Goal: Transaction & Acquisition: Purchase product/service

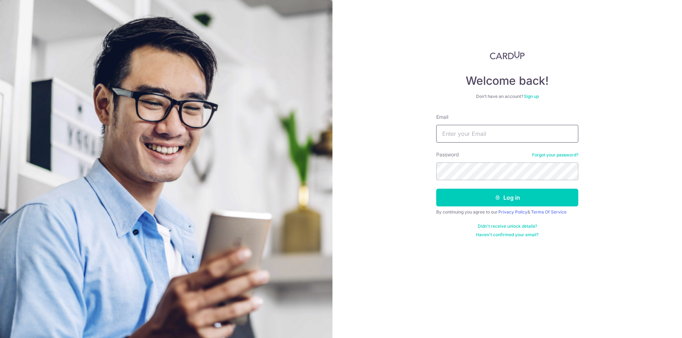
click at [490, 125] on div "Email" at bounding box center [507, 128] width 142 height 29
click at [483, 135] on input "Email" at bounding box center [507, 134] width 142 height 18
click at [502, 139] on input "Email" at bounding box center [507, 134] width 142 height 18
type input "admin@kinvet.sg"
click at [436, 189] on button "Log in" at bounding box center [507, 198] width 142 height 18
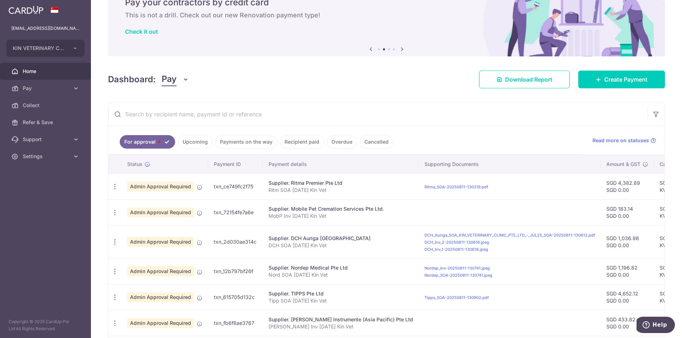
scroll to position [36, 0]
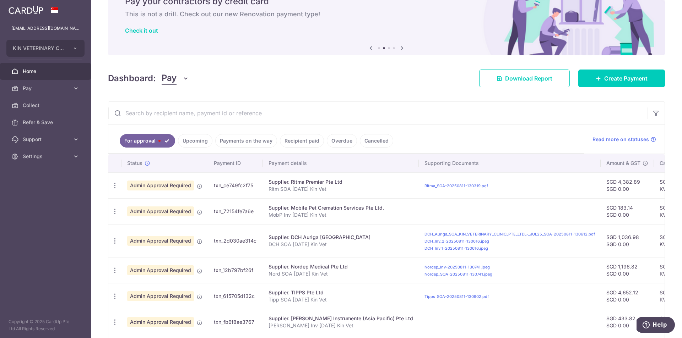
click at [29, 69] on span "Home" at bounding box center [46, 71] width 47 height 7
click at [47, 93] on link "Pay" at bounding box center [45, 88] width 91 height 17
click at [38, 101] on link "Payments" at bounding box center [45, 105] width 91 height 17
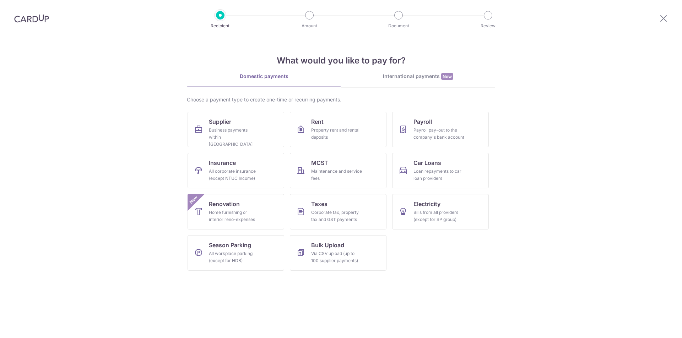
click at [238, 124] on link "Supplier Business payments within Singapore" at bounding box center [236, 130] width 97 height 36
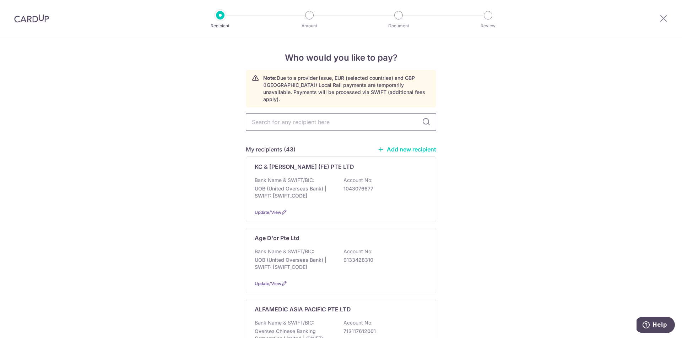
type input "h"
type input "jm"
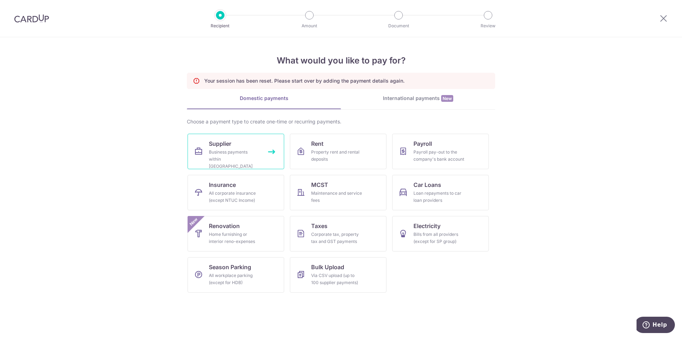
click at [226, 145] on span "Supplier" at bounding box center [220, 144] width 22 height 9
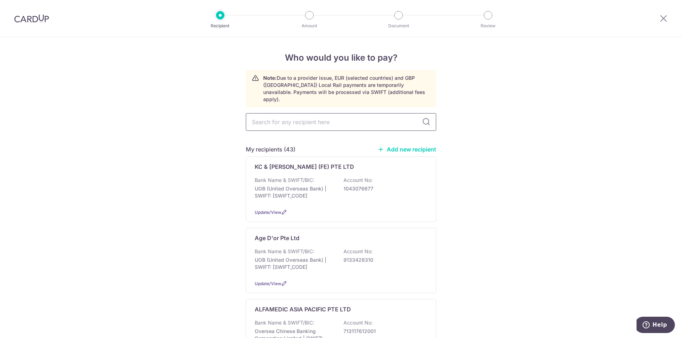
click at [321, 115] on input "text" at bounding box center [341, 122] width 190 height 18
type input "jm"
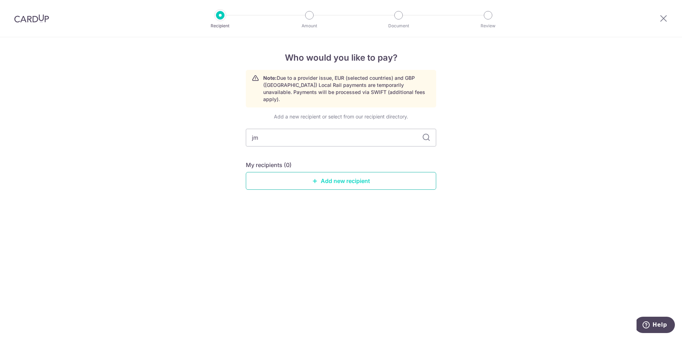
click at [351, 176] on link "Add new recipient" at bounding box center [341, 181] width 190 height 18
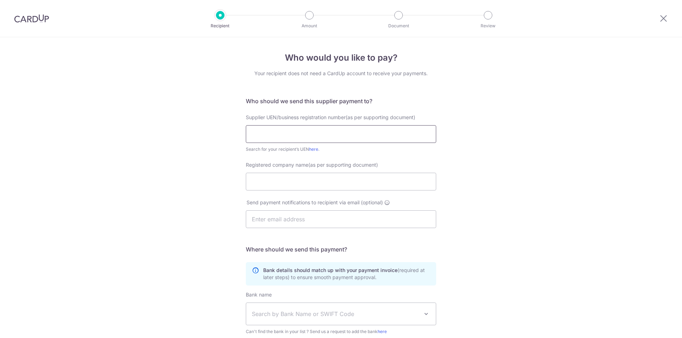
click at [281, 131] on input "text" at bounding box center [341, 134] width 190 height 18
paste input "JM SUPPLIES LLP"
drag, startPoint x: 170, startPoint y: 125, endPoint x: 145, endPoint y: 143, distance: 31.0
click at [87, 132] on div "Who would you like to pay? Your recipient does not need a CardUp account to rec…" at bounding box center [341, 233] width 682 height 393
type input "JM SUPPLIES LLP"
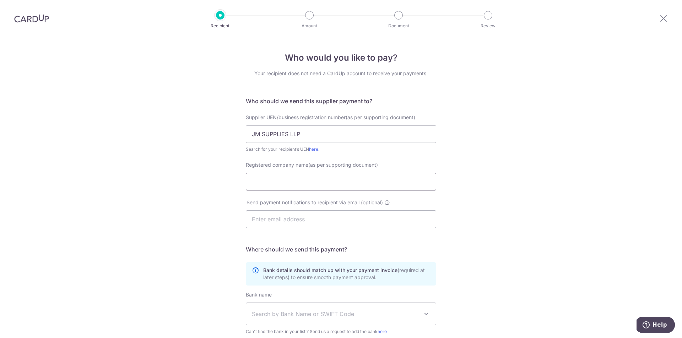
click at [346, 182] on input "Registered company name(as per supporting document)" at bounding box center [341, 182] width 190 height 18
paste input "JM SUPPLIES LLP"
type input "JM SUPPLIES LLP"
drag, startPoint x: 232, startPoint y: 123, endPoint x: 155, endPoint y: 130, distance: 77.0
click at [155, 130] on div "Who would you like to pay? Your recipient does not need a CardUp account to rec…" at bounding box center [341, 233] width 682 height 393
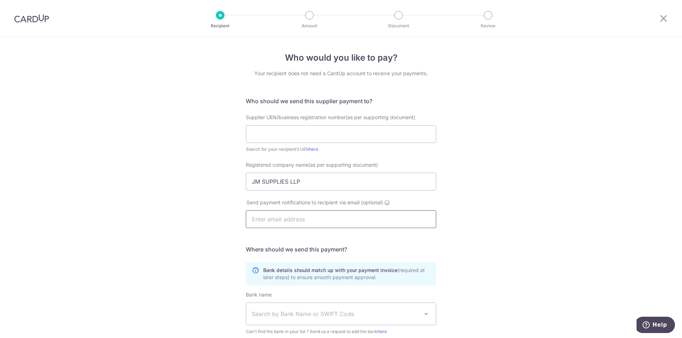
click at [310, 222] on input "text" at bounding box center [341, 220] width 190 height 18
paste input "sales@jmsupplies.com.sg"
type input "sales@jmsupplies.com.sg"
click at [131, 185] on div "Who would you like to pay? Your recipient does not need a CardUp account to rec…" at bounding box center [341, 233] width 682 height 393
drag, startPoint x: 277, startPoint y: 129, endPoint x: 262, endPoint y: 115, distance: 20.8
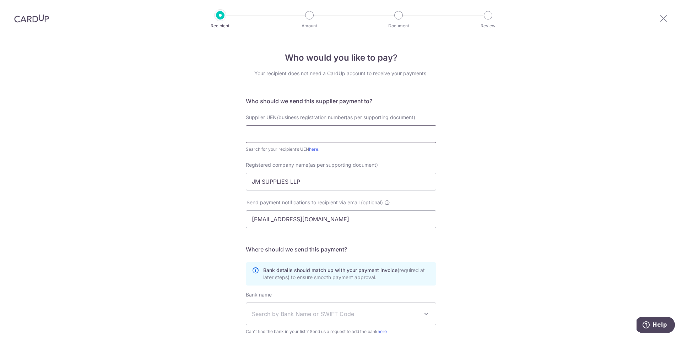
click at [277, 129] on input "text" at bounding box center [341, 134] width 190 height 18
click at [314, 137] on input "text" at bounding box center [341, 134] width 190 height 18
paste input "T11LL2208B"
type input "T11LL2208B"
click at [146, 157] on div "Who would you like to pay? Your recipient does not need a CardUp account to rec…" at bounding box center [341, 233] width 682 height 393
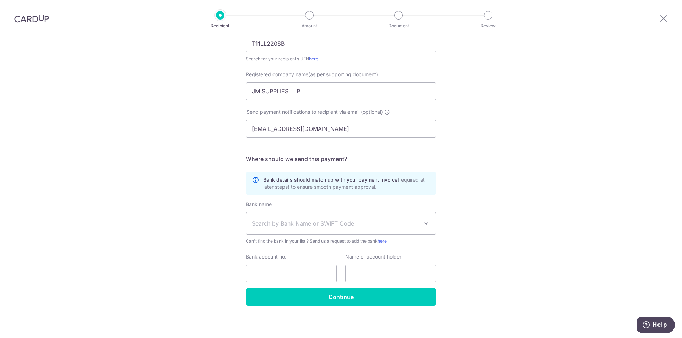
scroll to position [92, 0]
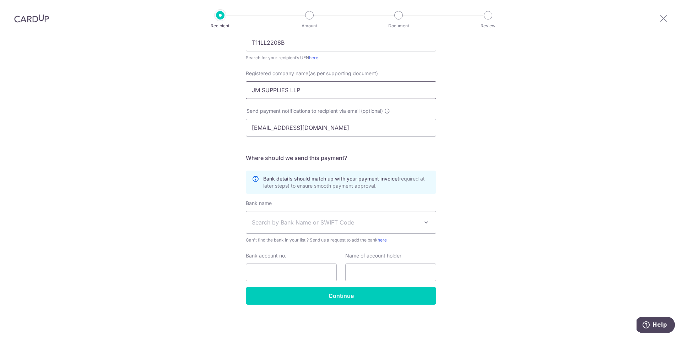
drag, startPoint x: 339, startPoint y: 92, endPoint x: 179, endPoint y: 82, distance: 160.5
click at [180, 82] on div "Who would you like to pay? Your recipient does not need a CardUp account to rec…" at bounding box center [341, 142] width 682 height 393
click at [298, 223] on span "Search by Bank Name or SWIFT Code" at bounding box center [335, 222] width 167 height 9
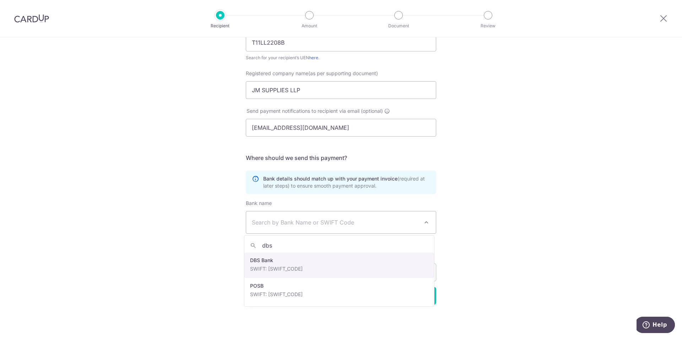
type input "dbs"
select select "6"
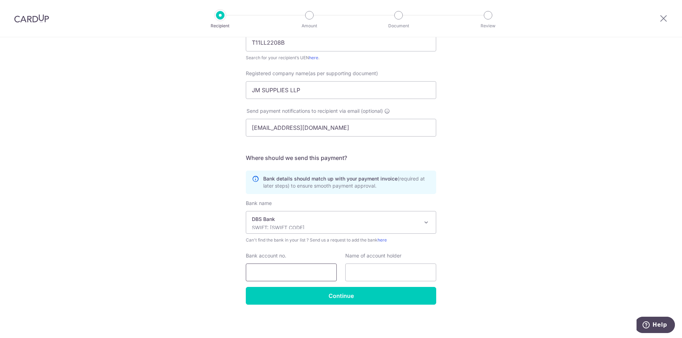
click at [278, 276] on input "Bank account no." at bounding box center [291, 273] width 91 height 18
paste input "047-902257-0"
drag, startPoint x: 286, startPoint y: 271, endPoint x: 335, endPoint y: 269, distance: 49.4
click at [286, 270] on input "047-902257-0" at bounding box center [291, 273] width 91 height 18
type input "0479022570"
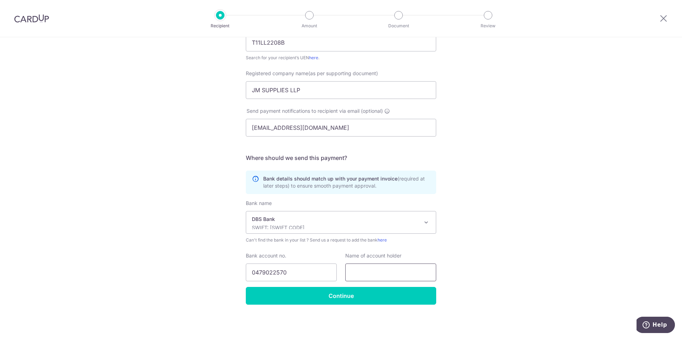
drag, startPoint x: 374, startPoint y: 277, endPoint x: 329, endPoint y: 190, distance: 97.7
click at [374, 277] on input "text" at bounding box center [390, 273] width 91 height 18
paste input "JM SUPPLIES LLP"
type input "JM SUPPLIES LLP"
click at [504, 245] on div "Who would you like to pay? Your recipient does not need a CardUp account to rec…" at bounding box center [341, 142] width 682 height 393
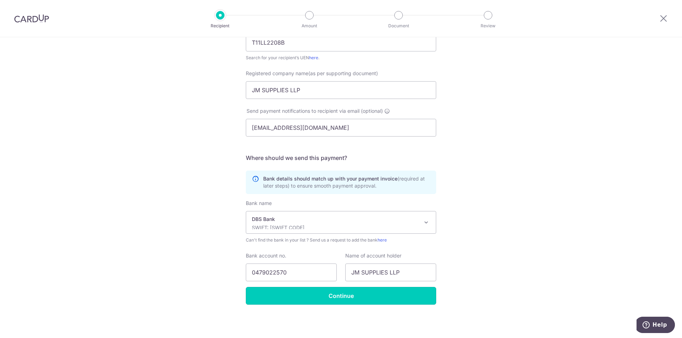
click at [355, 300] on input "Continue" at bounding box center [341, 296] width 190 height 18
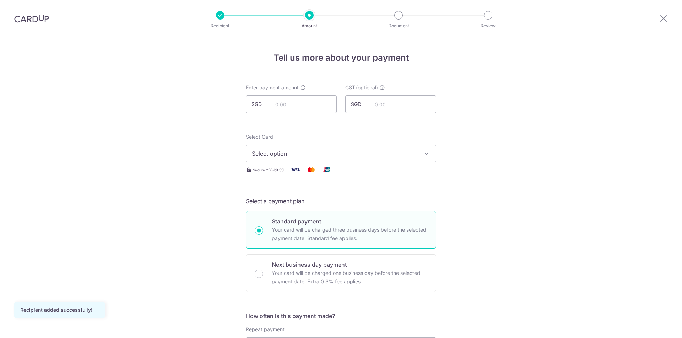
click at [663, 18] on icon at bounding box center [663, 18] width 9 height 9
drag, startPoint x: 668, startPoint y: 18, endPoint x: 658, endPoint y: 20, distance: 9.8
click at [668, 18] on div at bounding box center [663, 18] width 37 height 37
click at [646, 21] on div at bounding box center [663, 18] width 37 height 37
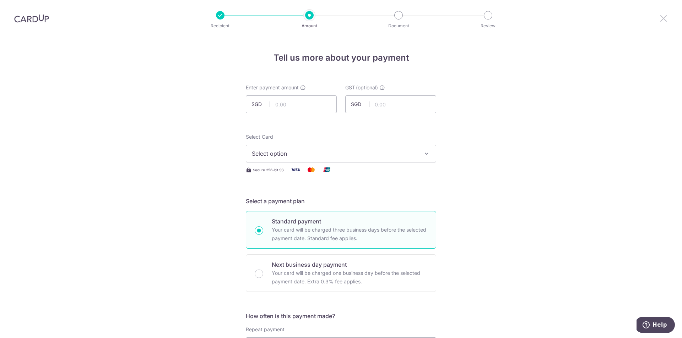
click at [666, 17] on icon at bounding box center [663, 18] width 9 height 9
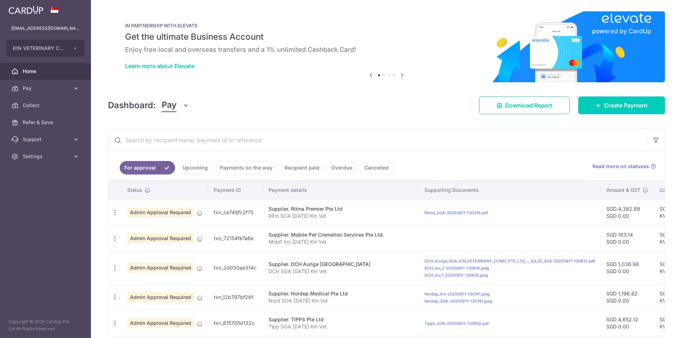
click at [252, 134] on input "text" at bounding box center [377, 140] width 539 height 23
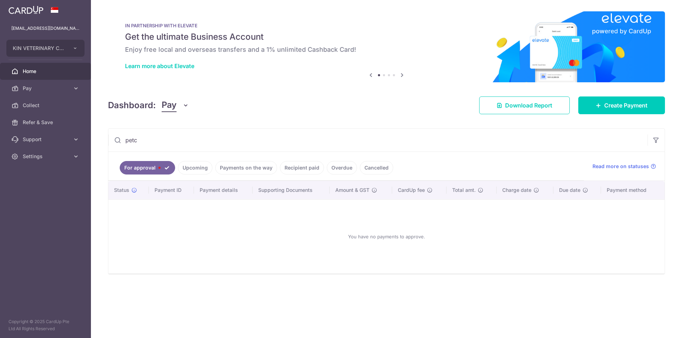
type input "petc"
click at [196, 169] on link "Upcoming" at bounding box center [195, 167] width 34 height 13
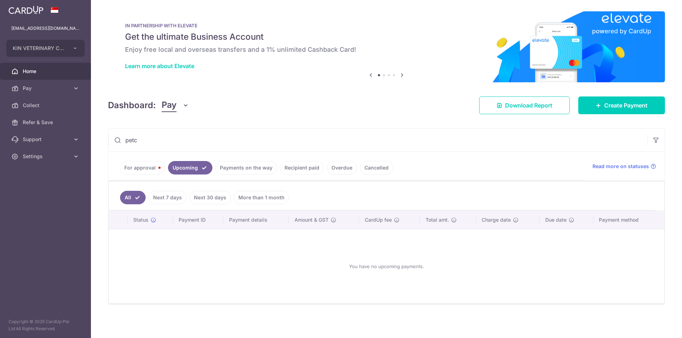
click at [243, 165] on link "Payments on the way" at bounding box center [246, 167] width 62 height 13
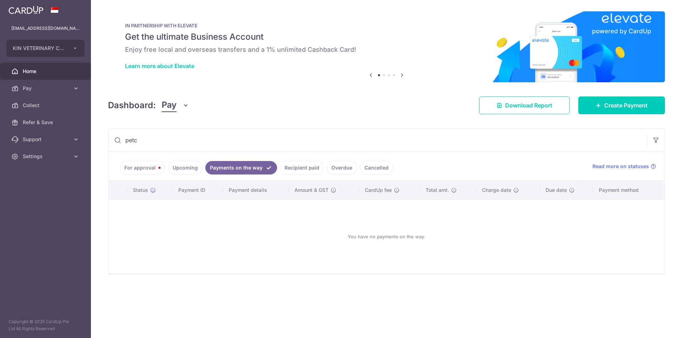
click at [316, 166] on link "Recipient paid" at bounding box center [302, 167] width 44 height 13
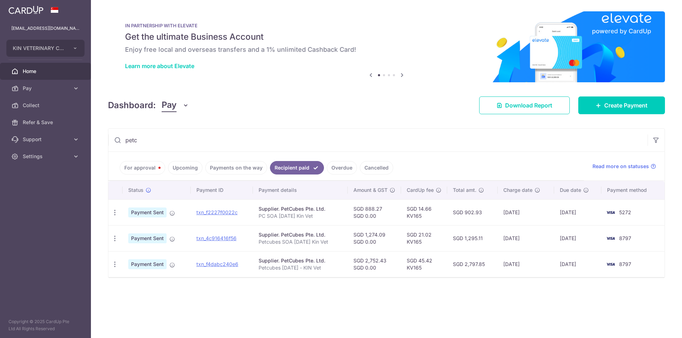
click at [261, 115] on div "× Pause Schedule Pause all future payments in this series Pause just this one p…" at bounding box center [386, 169] width 591 height 338
click at [253, 300] on div "× Pause Schedule Pause all future payments in this series Pause just this one p…" at bounding box center [386, 169] width 591 height 338
click at [229, 168] on link "Payments on the way" at bounding box center [236, 167] width 62 height 13
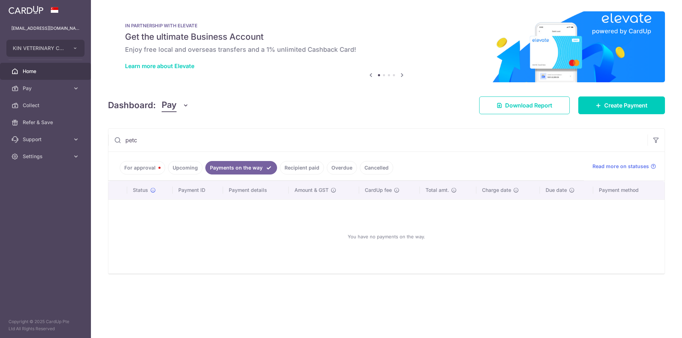
click at [175, 165] on link "Upcoming" at bounding box center [185, 167] width 34 height 13
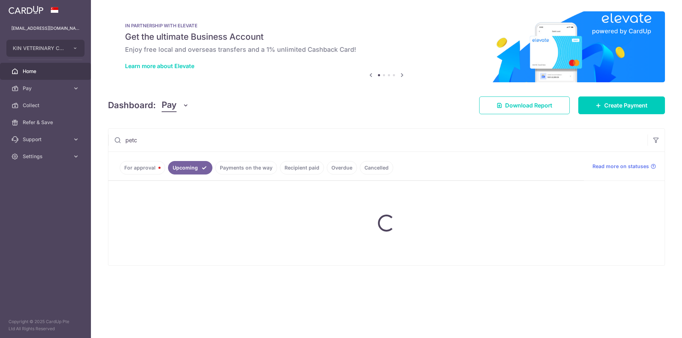
click at [137, 164] on link "For approval" at bounding box center [142, 167] width 45 height 13
